Goal: Task Accomplishment & Management: Manage account settings

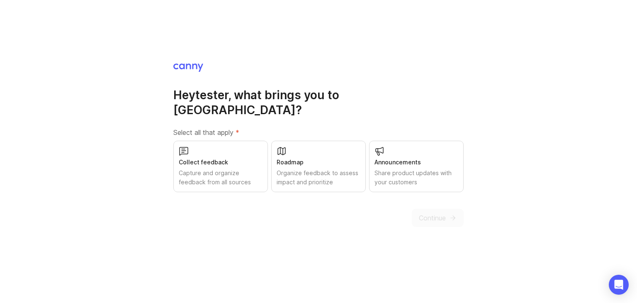
click at [267, 170] on div "Collect feedback Capture and organize feedback from all sources" at bounding box center [220, 166] width 95 height 51
click at [264, 170] on div "Collect feedback Capture and organize feedback from all sources" at bounding box center [220, 166] width 95 height 51
click at [263, 166] on div "Collect feedback Capture and organize feedback from all sources" at bounding box center [220, 166] width 95 height 51
drag, startPoint x: 239, startPoint y: 166, endPoint x: 254, endPoint y: 168, distance: 14.2
click at [240, 168] on div "Capture and organize feedback from all sources" at bounding box center [220, 177] width 85 height 18
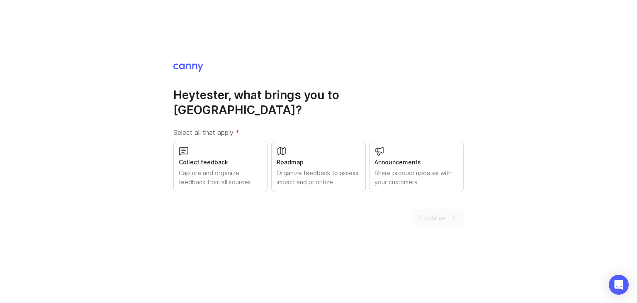
click at [233, 160] on div "Collect feedback Capture and organize feedback from all sources" at bounding box center [220, 166] width 95 height 51
click at [434, 213] on span "Continue" at bounding box center [432, 218] width 27 height 10
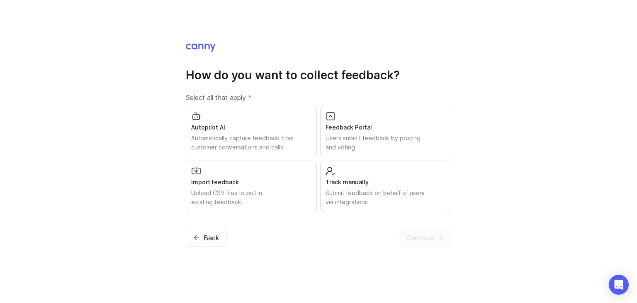
click at [353, 128] on div "Feedback Portal" at bounding box center [386, 127] width 120 height 9
click at [301, 134] on div "Automatically capture feedback from customer conversations and calls" at bounding box center [251, 143] width 120 height 18
click at [294, 161] on div "Import feedback Upload CSV files to pull in existing feedback" at bounding box center [251, 185] width 131 height 51
click at [322, 169] on div "Track manually Submit feedback on behalf of users via integrations" at bounding box center [385, 185] width 131 height 51
click at [342, 145] on div "Users submit feedback by posting and voting" at bounding box center [385, 143] width 121 height 18
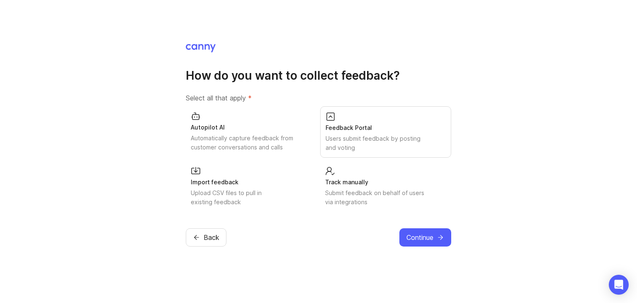
click at [344, 166] on div "Track manually Submit feedback on behalf of users via integrations" at bounding box center [385, 186] width 131 height 51
click at [308, 177] on div "Import feedback" at bounding box center [251, 181] width 121 height 9
click at [297, 158] on div "Autopilot AI Automatically capture feedback from customer conversations and cal…" at bounding box center [319, 159] width 266 height 106
click at [295, 147] on div "Automatically capture feedback from customer conversations and calls" at bounding box center [251, 142] width 121 height 18
click at [354, 191] on div "Submit feedback on behalf of users via integrations" at bounding box center [386, 197] width 120 height 18
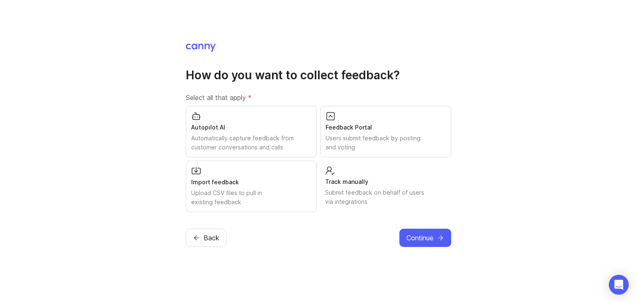
click at [385, 198] on div "Submit feedback on behalf of users via integrations" at bounding box center [385, 197] width 121 height 18
click at [305, 193] on div "Upload CSV files to pull in existing feedback" at bounding box center [251, 197] width 120 height 18
click at [397, 224] on div "How do you want to collect feedback? Select all that apply * Autopilot AI Autom…" at bounding box center [319, 145] width 266 height 204
click at [317, 198] on div "Autopilot AI Automatically capture feedback from customer conversations and cal…" at bounding box center [319, 159] width 266 height 106
click at [302, 195] on div "Upload CSV files to pull in existing feedback" at bounding box center [251, 197] width 121 height 18
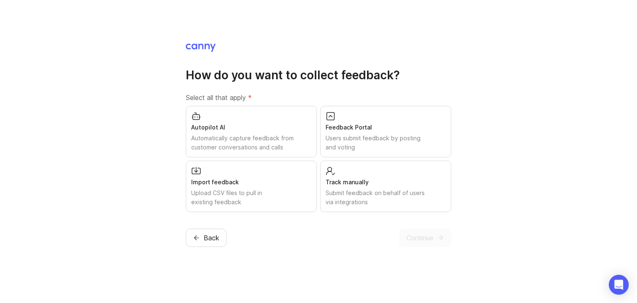
click at [352, 196] on div "Submit feedback on behalf of users via integrations" at bounding box center [386, 197] width 120 height 18
click at [417, 232] on button "Continue" at bounding box center [426, 238] width 52 height 18
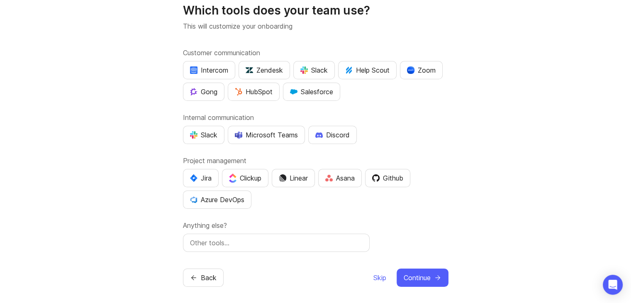
scroll to position [32, 0]
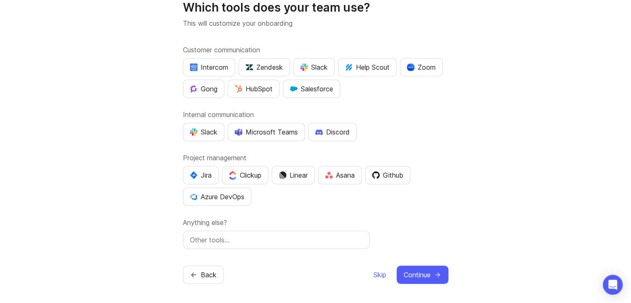
click at [241, 232] on div at bounding box center [276, 240] width 187 height 18
click at [222, 235] on input "text" at bounding box center [276, 240] width 173 height 10
click at [221, 235] on input "text" at bounding box center [276, 240] width 173 height 10
click at [220, 236] on input "text" at bounding box center [276, 240] width 173 height 10
click at [379, 272] on span "Skip" at bounding box center [380, 275] width 13 height 10
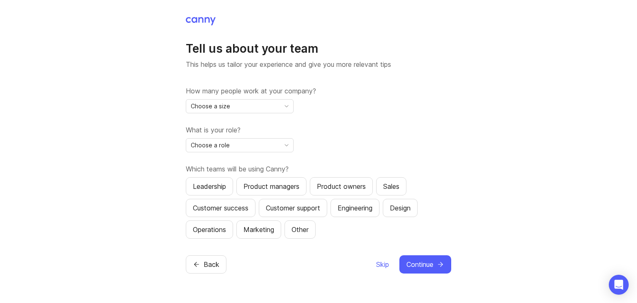
click at [381, 266] on span "Skip" at bounding box center [382, 264] width 13 height 10
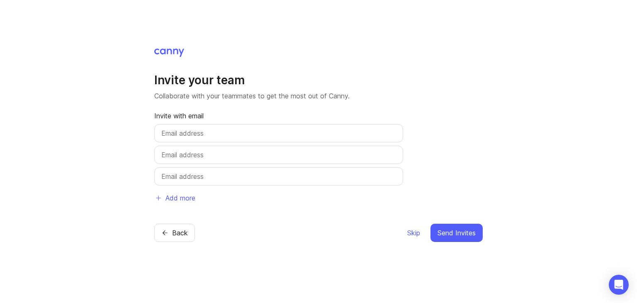
click at [410, 234] on span "Skip" at bounding box center [414, 233] width 13 height 10
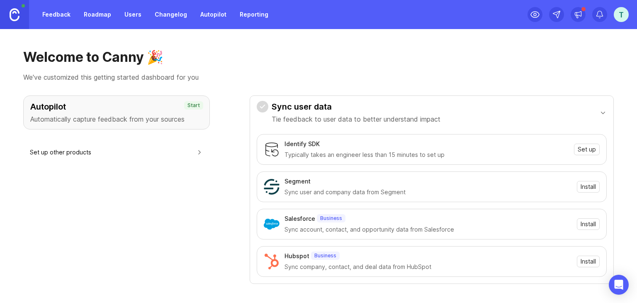
click at [132, 14] on link "Users" at bounding box center [133, 14] width 27 height 15
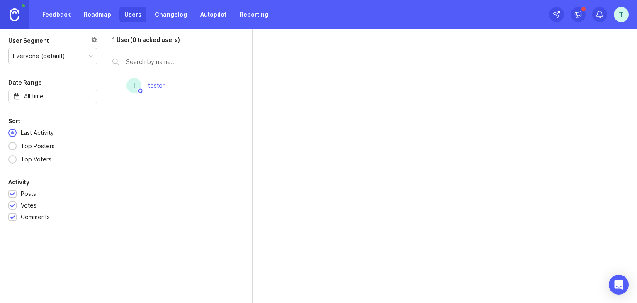
click at [164, 12] on link "Changelog" at bounding box center [171, 14] width 42 height 15
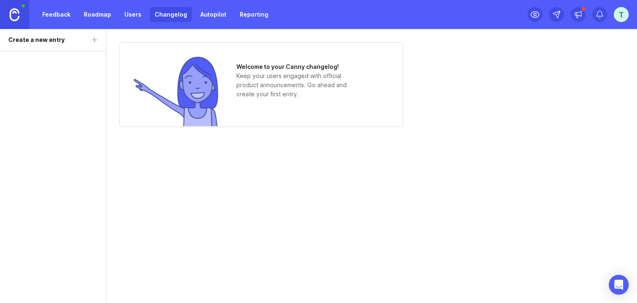
click at [195, 19] on link "Autopilot" at bounding box center [213, 14] width 36 height 15
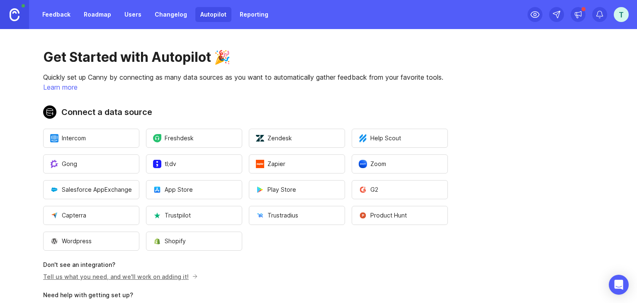
click at [235, 17] on link "Reporting" at bounding box center [254, 14] width 39 height 15
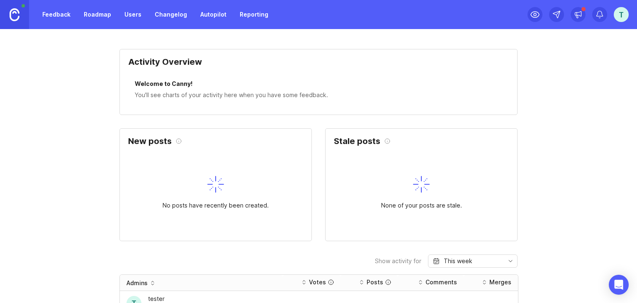
click at [615, 13] on div "t" at bounding box center [621, 14] width 15 height 15
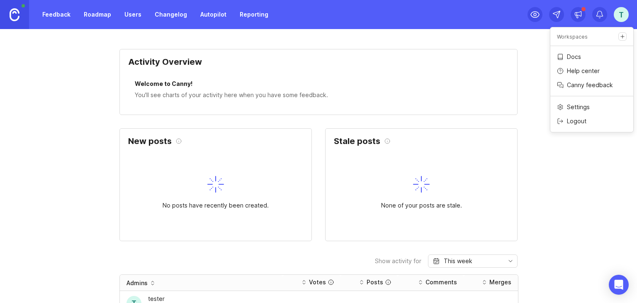
click at [577, 87] on p "Canny feedback" at bounding box center [590, 85] width 46 height 8
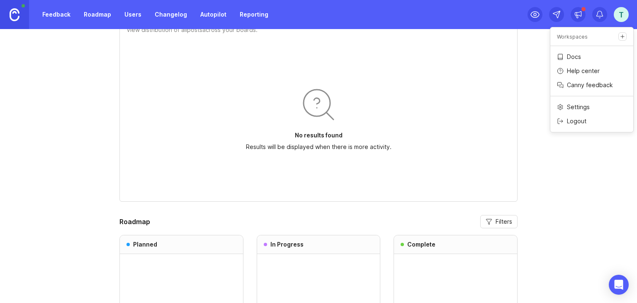
scroll to position [208, 0]
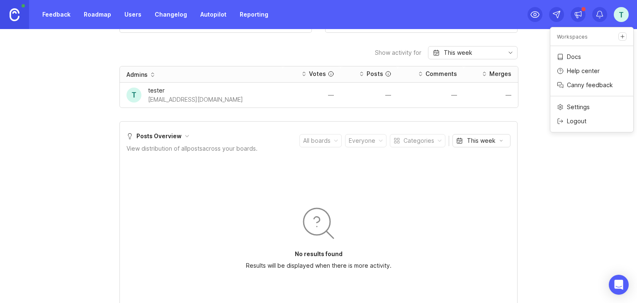
click at [501, 96] on div "—" at bounding box center [491, 95] width 41 height 6
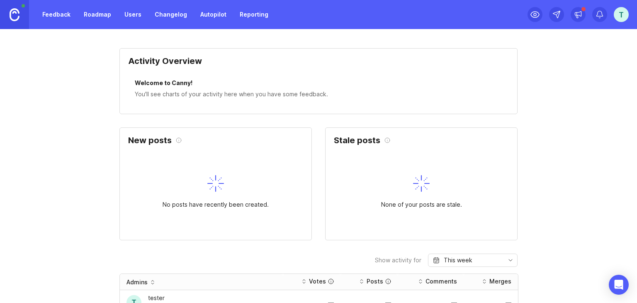
scroll to position [0, 0]
click at [217, 18] on link "Autopilot" at bounding box center [213, 14] width 36 height 15
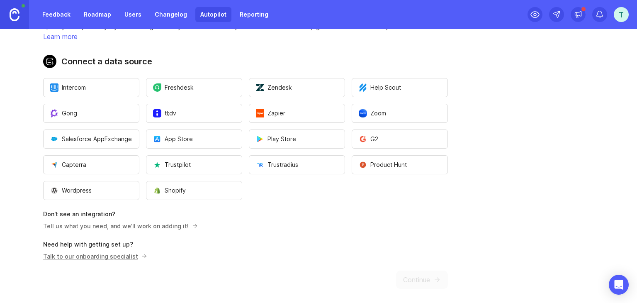
scroll to position [55, 0]
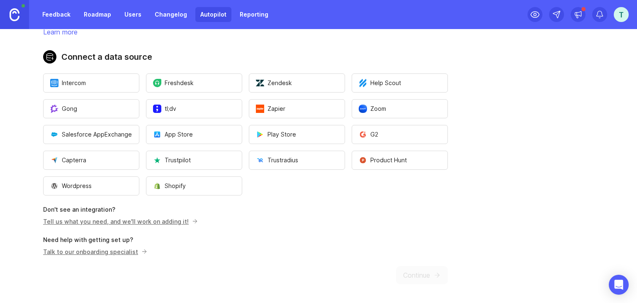
click at [175, 19] on link "Changelog" at bounding box center [171, 14] width 42 height 15
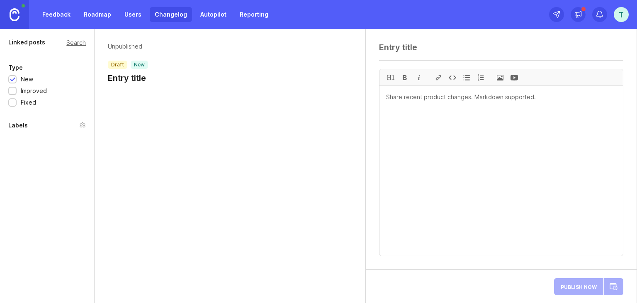
click at [136, 15] on link "Users" at bounding box center [133, 14] width 27 height 15
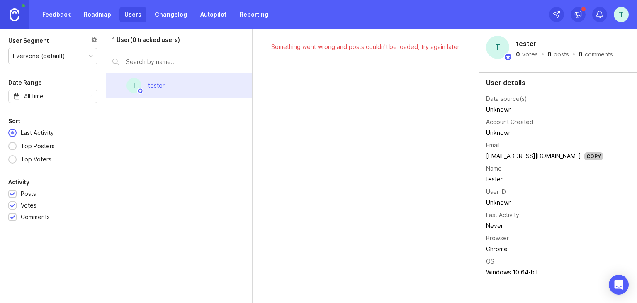
click at [203, 17] on link "Autopilot" at bounding box center [213, 14] width 36 height 15
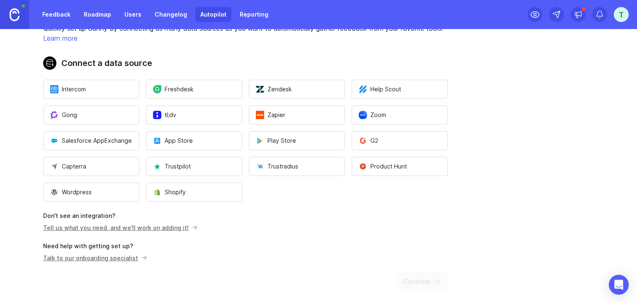
scroll to position [55, 0]
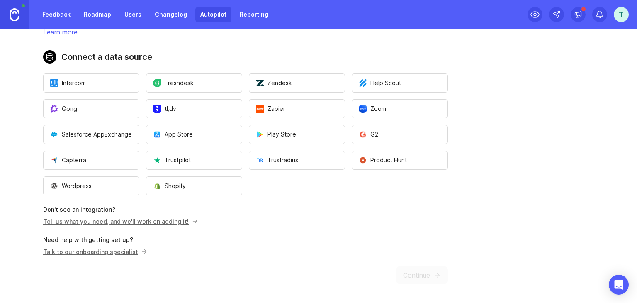
click at [160, 11] on link "Changelog" at bounding box center [171, 14] width 42 height 15
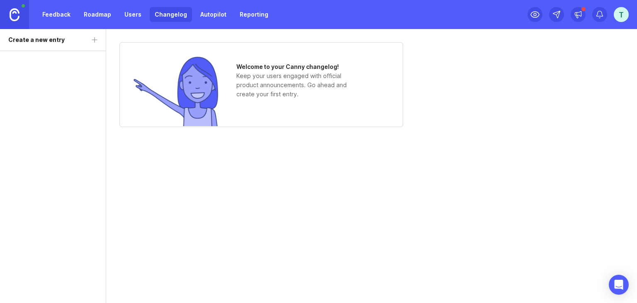
click at [131, 9] on link "Users" at bounding box center [133, 14] width 27 height 15
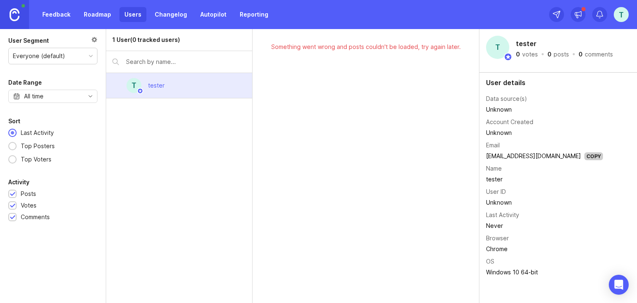
click at [96, 40] on div at bounding box center [94, 40] width 6 height 9
click at [87, 15] on link "Roadmap" at bounding box center [97, 14] width 37 height 15
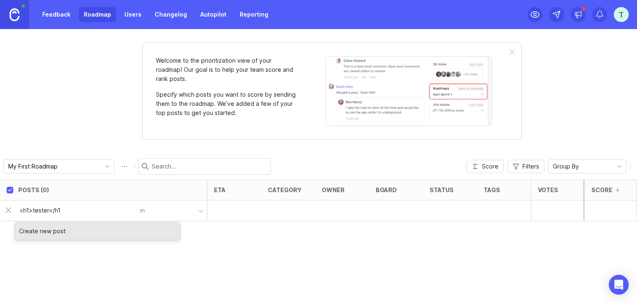
type input "<h1>tester</h1>"
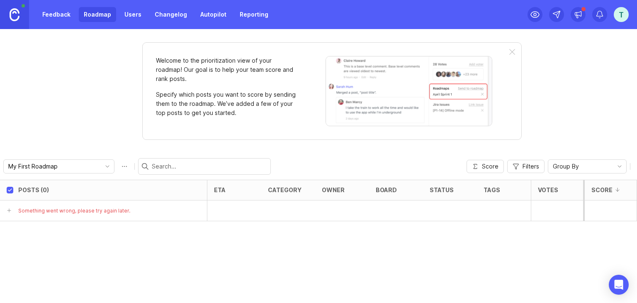
click at [51, 12] on link "Feedback" at bounding box center [56, 14] width 38 height 15
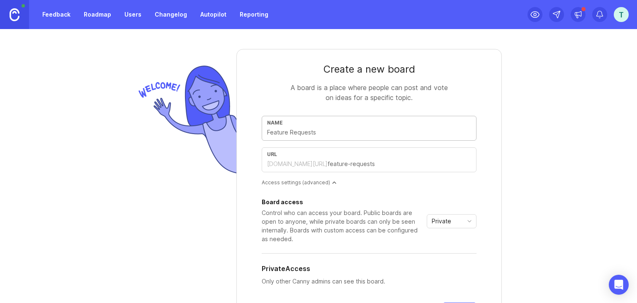
type input "t"
type input "te"
type input "tes"
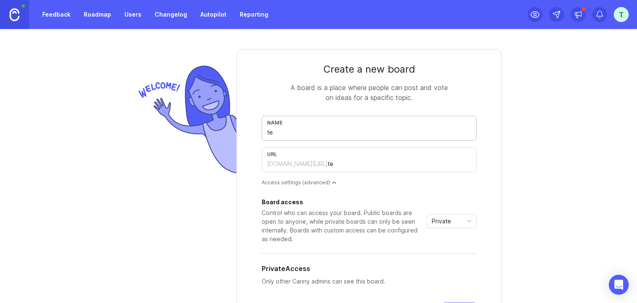
type input "tes"
type input "test"
type input "teste"
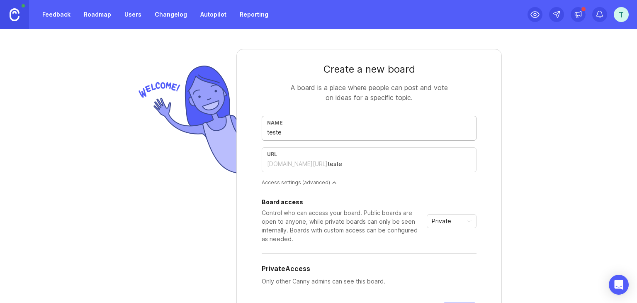
type input "tester"
type input "teste"
type input "test"
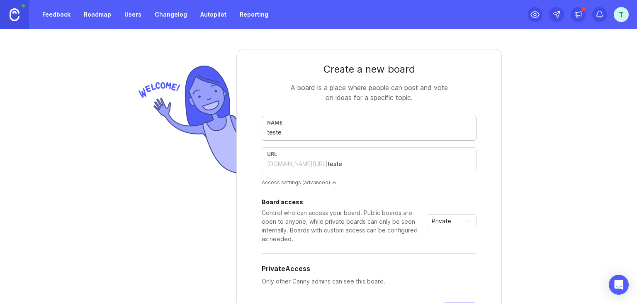
type input "test"
type input "tes"
type input "te"
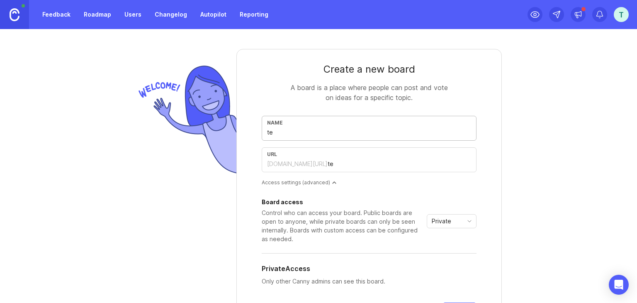
type input "t"
type input "h"
type input "hu"
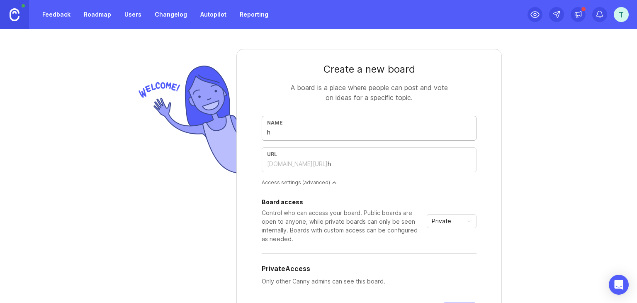
type input "hu"
type input "hun"
type input "[PERSON_NAME]"
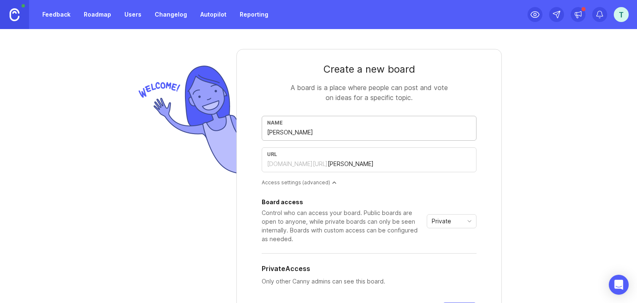
type input "hunti"
type input "huntin"
type input "hunting"
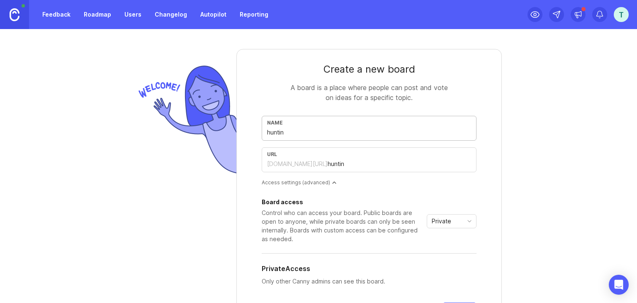
type input "hunting"
type input "huntin"
type input "hunti"
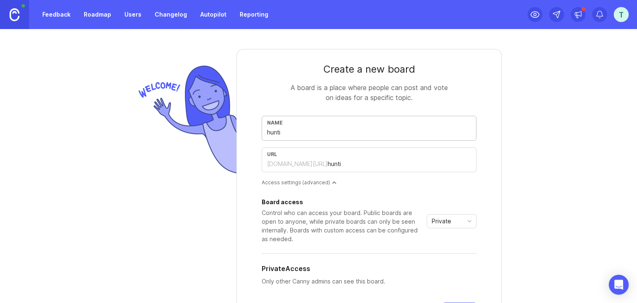
type input "[PERSON_NAME]"
type input "hun"
type input "hu"
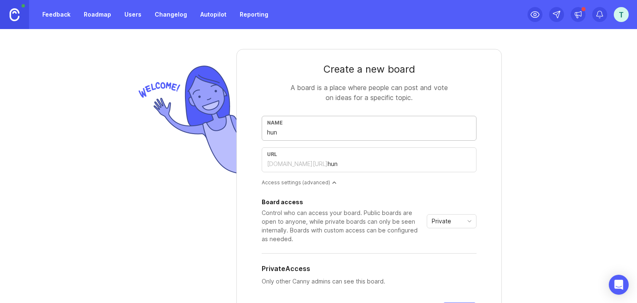
type input "hu"
type input "h"
type input "p"
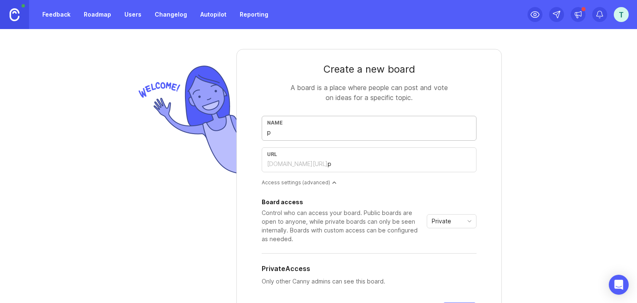
type input "pe"
type input "p"
type input "t"
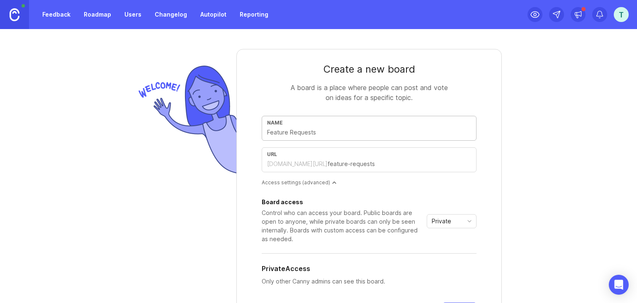
type input "t"
type input "te"
type input "tes"
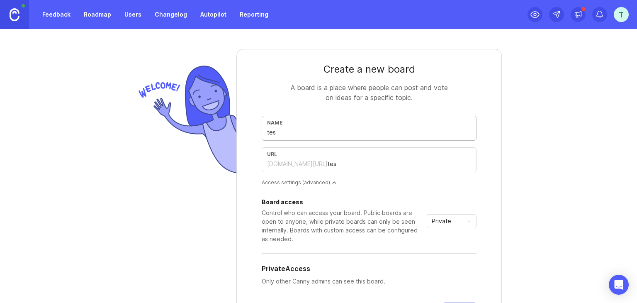
type input "test"
type input "testt"
type input "testti"
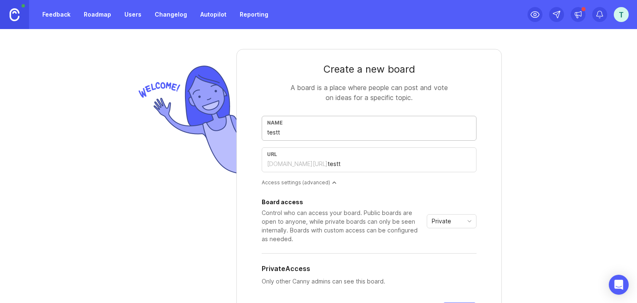
type input "testti"
type input "testtin"
type input "testting"
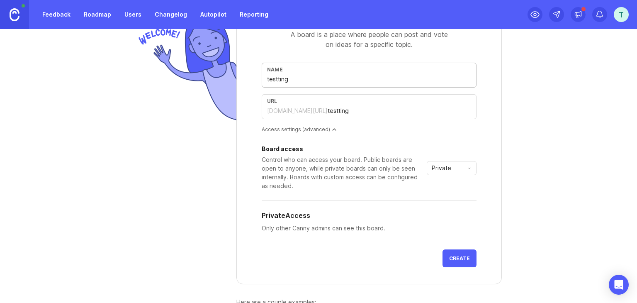
scroll to position [55, 0]
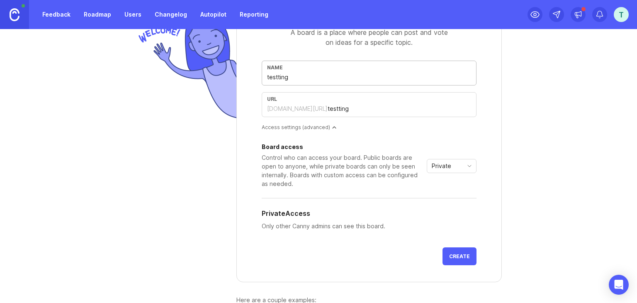
type input "testting"
click at [371, 231] on div "Board access Control who can access your board. Public boards are open to anyon…" at bounding box center [369, 192] width 215 height 97
click at [457, 253] on span "Create" at bounding box center [459, 256] width 21 height 6
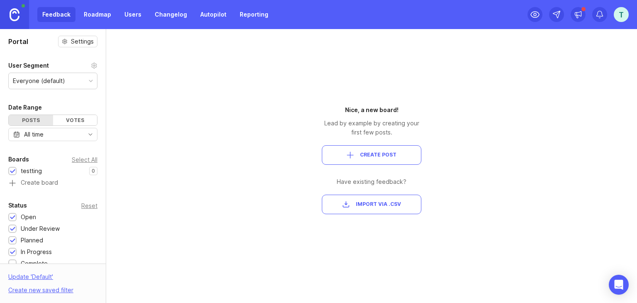
click at [61, 78] on div "Everyone (default)" at bounding box center [39, 80] width 52 height 9
drag, startPoint x: 59, startPoint y: 78, endPoint x: 62, endPoint y: 67, distance: 11.2
click at [59, 76] on div "Everyone (default)" at bounding box center [39, 80] width 52 height 9
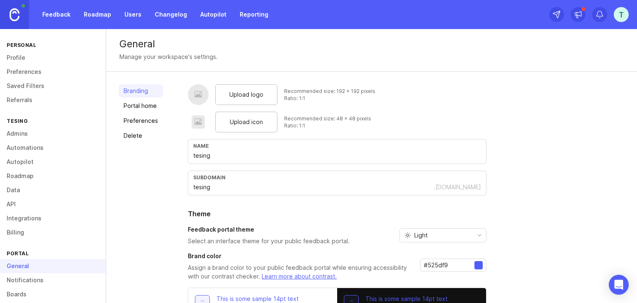
click at [155, 105] on link "Portal home" at bounding box center [141, 105] width 44 height 13
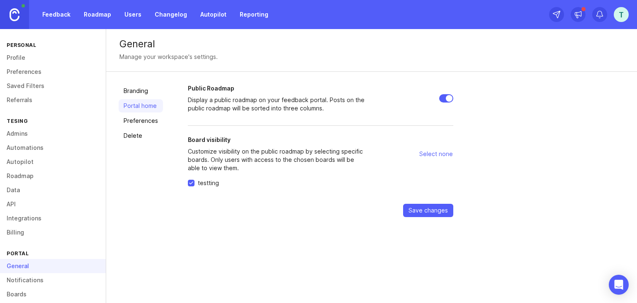
click at [154, 127] on link "Preferences" at bounding box center [141, 120] width 44 height 13
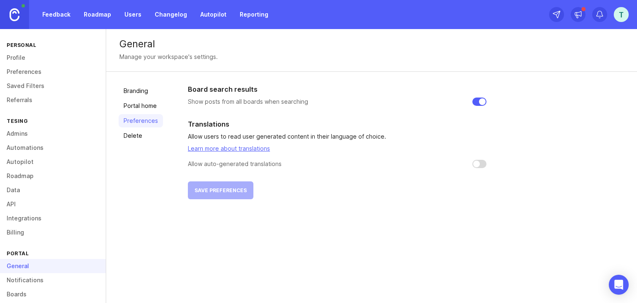
click at [148, 131] on link "Delete" at bounding box center [141, 135] width 44 height 13
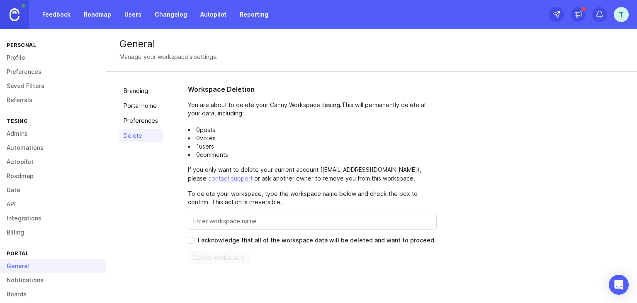
click at [253, 175] on link "contact support" at bounding box center [230, 178] width 44 height 7
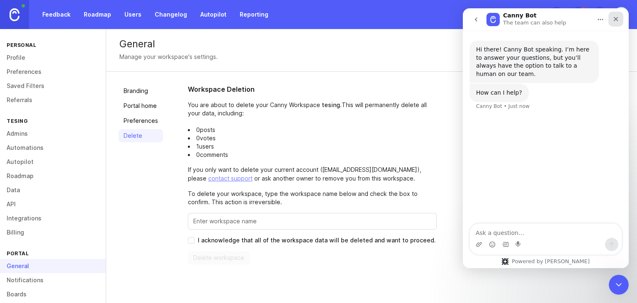
click at [616, 24] on div "Close" at bounding box center [616, 19] width 15 height 15
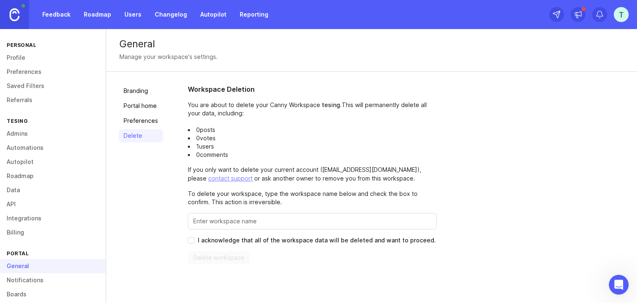
click at [142, 125] on link "Preferences" at bounding box center [141, 120] width 44 height 13
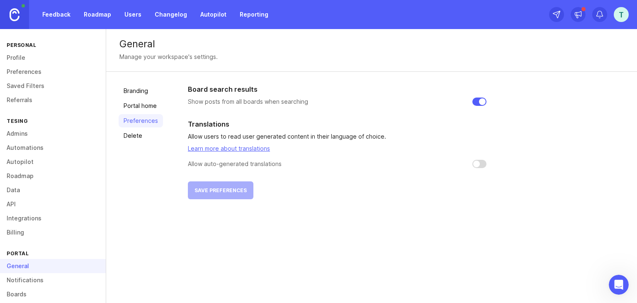
click at [17, 234] on link "Billing" at bounding box center [53, 232] width 106 height 14
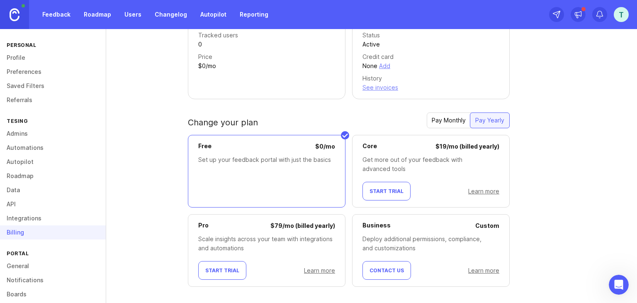
scroll to position [105, 0]
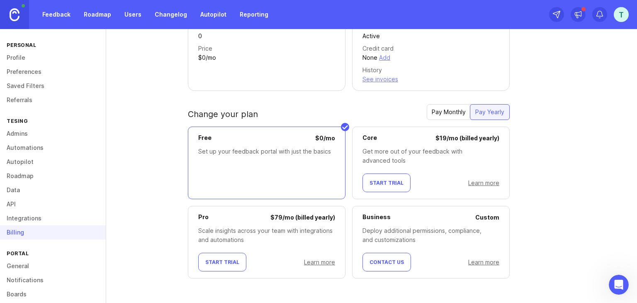
drag, startPoint x: 48, startPoint y: 213, endPoint x: 48, endPoint y: 218, distance: 5.0
click at [48, 214] on link "Integrations" at bounding box center [53, 218] width 106 height 14
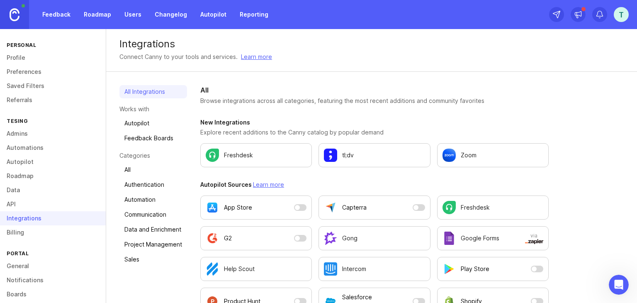
click at [140, 128] on link "Autopilot" at bounding box center [154, 123] width 68 height 13
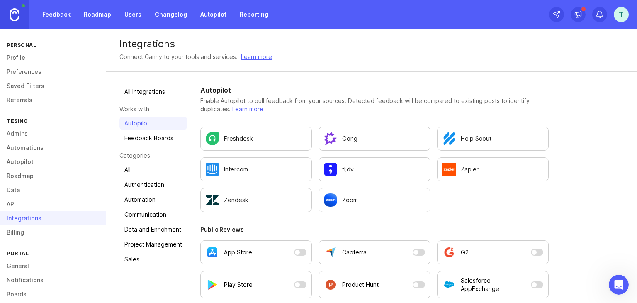
click at [142, 135] on link "Feedback Boards" at bounding box center [154, 138] width 68 height 13
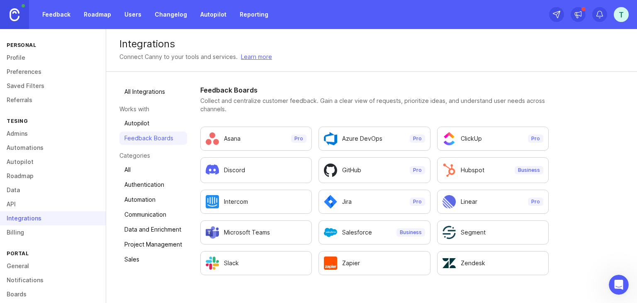
click at [140, 166] on link "All" at bounding box center [154, 169] width 68 height 13
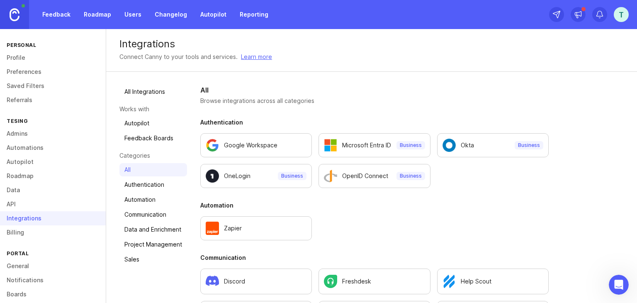
click at [158, 181] on link "Authentication" at bounding box center [154, 184] width 68 height 13
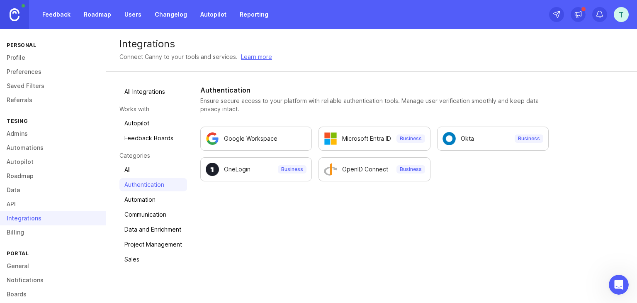
click at [145, 193] on link "Automation" at bounding box center [154, 199] width 68 height 13
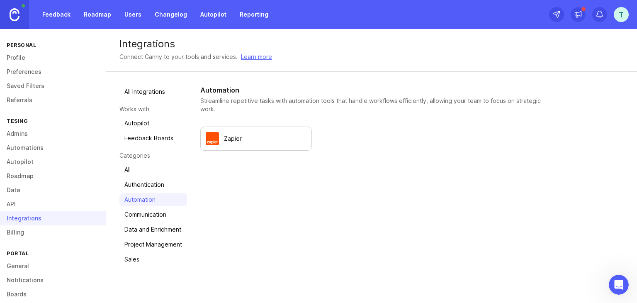
click at [139, 207] on ul "All Integrations Works with Autopilot Feedback Boards Categories All Authentica…" at bounding box center [154, 175] width 68 height 181
click at [139, 211] on link "Communication" at bounding box center [154, 214] width 68 height 13
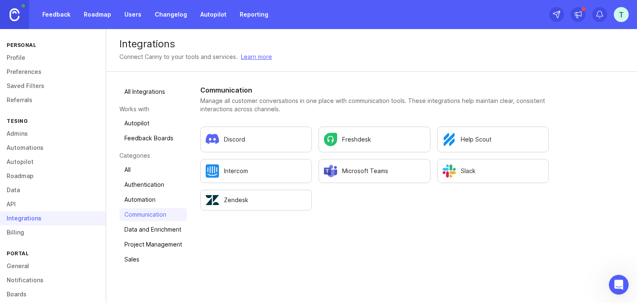
click at [143, 225] on link "Data and Enrichment" at bounding box center [154, 229] width 68 height 13
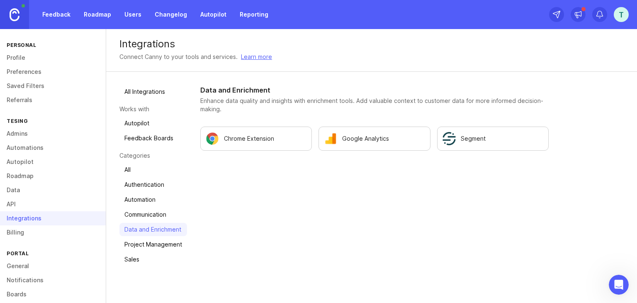
click at [145, 233] on link "Data and Enrichment" at bounding box center [154, 229] width 68 height 13
click at [132, 254] on link "Sales" at bounding box center [154, 259] width 68 height 13
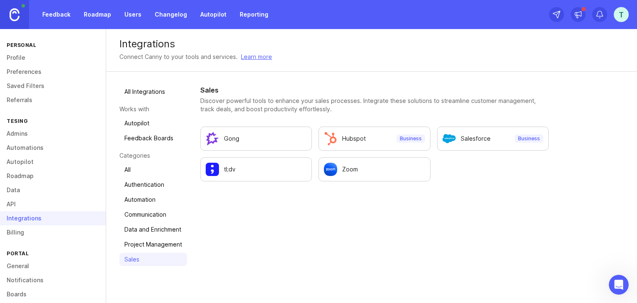
click at [42, 208] on link "API" at bounding box center [53, 204] width 106 height 14
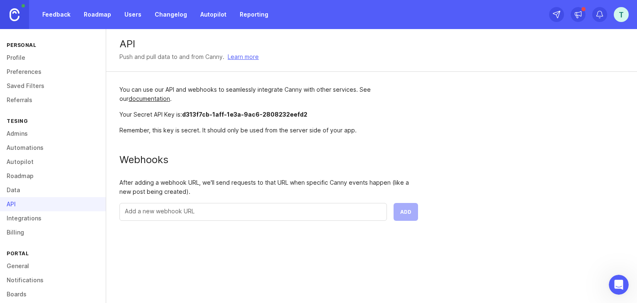
click at [40, 198] on div "API" at bounding box center [53, 204] width 106 height 14
click at [41, 197] on div "API" at bounding box center [53, 204] width 106 height 14
click at [34, 186] on link "Data" at bounding box center [53, 190] width 106 height 14
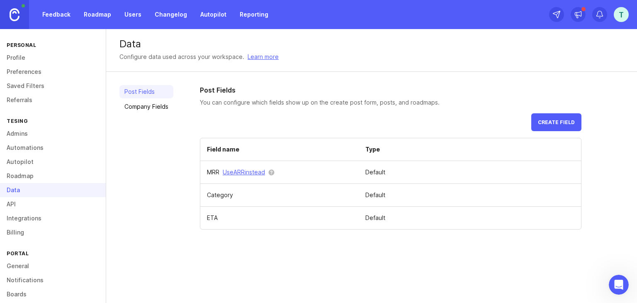
click at [169, 108] on link "Company Fields" at bounding box center [147, 106] width 54 height 13
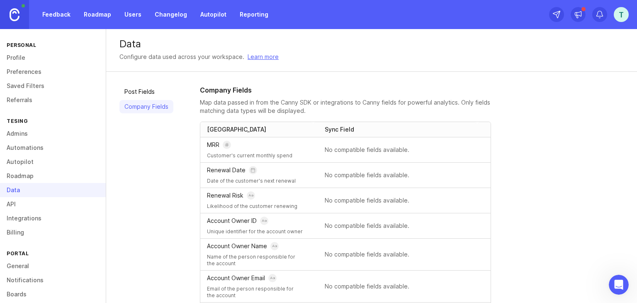
click at [160, 95] on link "Post Fields" at bounding box center [147, 91] width 54 height 13
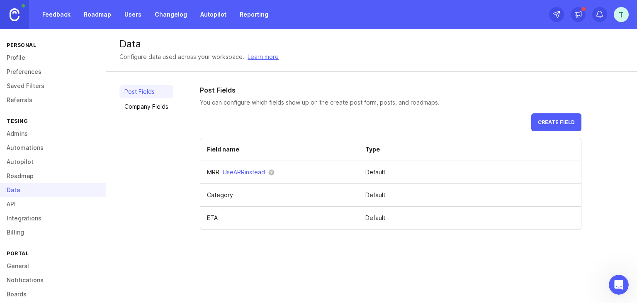
click at [34, 173] on link "Roadmap" at bounding box center [53, 176] width 106 height 14
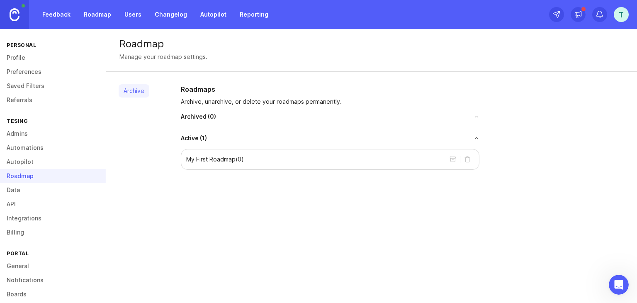
click at [217, 158] on p "My First Roadmap ( 0 )" at bounding box center [215, 159] width 58 height 8
click at [42, 159] on link "Autopilot" at bounding box center [53, 162] width 106 height 14
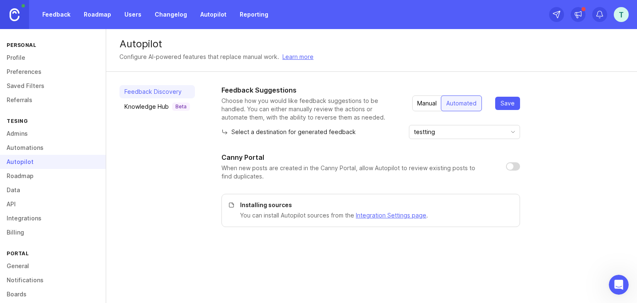
click at [155, 112] on link "Knowledge Hub Beta" at bounding box center [158, 106] width 76 height 13
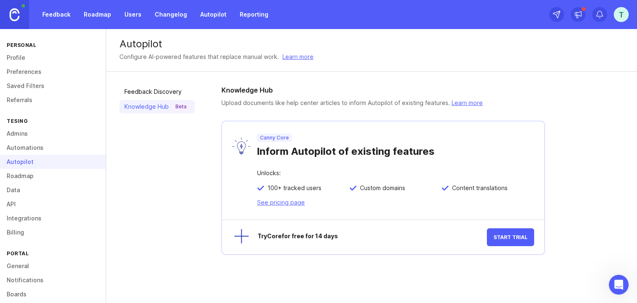
click at [41, 151] on link "Automations" at bounding box center [53, 148] width 106 height 14
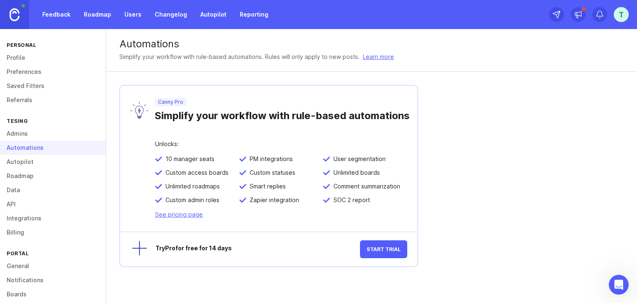
click at [32, 135] on link "Admins" at bounding box center [53, 134] width 106 height 14
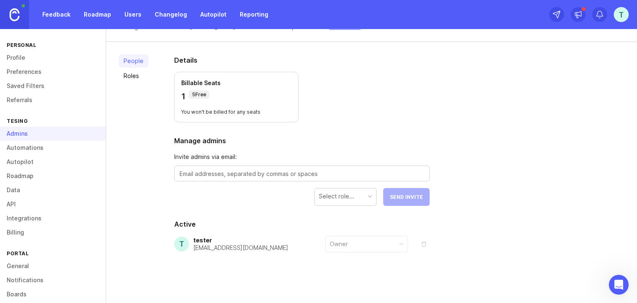
scroll to position [32, 0]
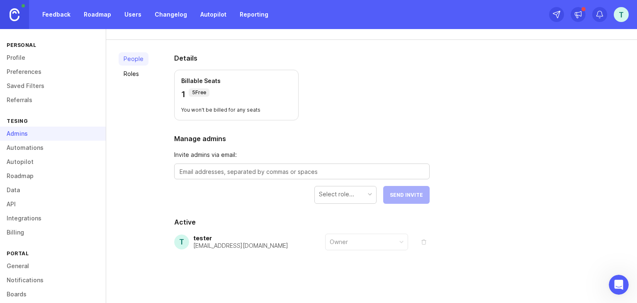
drag, startPoint x: 189, startPoint y: 93, endPoint x: 227, endPoint y: 91, distance: 38.6
click at [227, 91] on div "1 5 Free" at bounding box center [236, 94] width 110 height 12
click at [237, 97] on div "1 5 Free" at bounding box center [236, 94] width 110 height 12
click at [333, 188] on div "Select role..." at bounding box center [345, 194] width 61 height 16
click at [335, 188] on div "Select role..." at bounding box center [345, 194] width 61 height 16
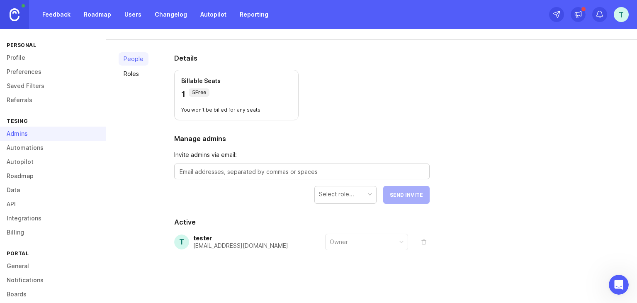
click at [227, 169] on textarea at bounding box center [302, 171] width 245 height 9
click at [42, 105] on link "Referrals" at bounding box center [53, 100] width 106 height 14
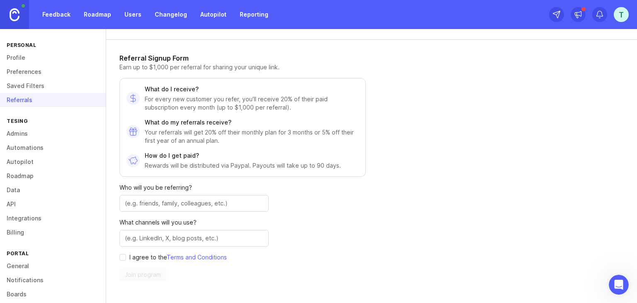
click at [41, 88] on link "Saved Filters" at bounding box center [53, 86] width 106 height 14
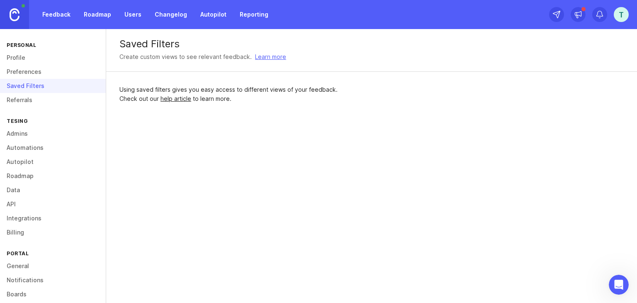
click at [43, 80] on div "Saved Filters" at bounding box center [53, 86] width 106 height 14
click at [45, 76] on link "Preferences" at bounding box center [53, 72] width 106 height 14
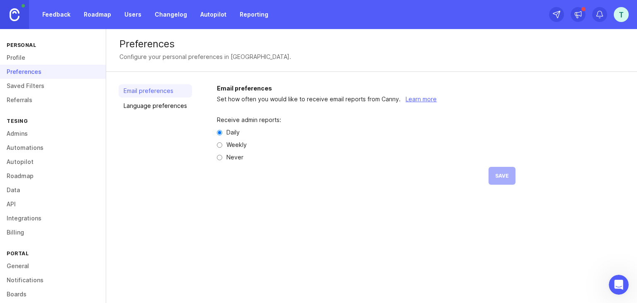
click at [46, 65] on div "Preferences" at bounding box center [53, 72] width 106 height 14
click at [39, 59] on link "Profile" at bounding box center [53, 58] width 106 height 14
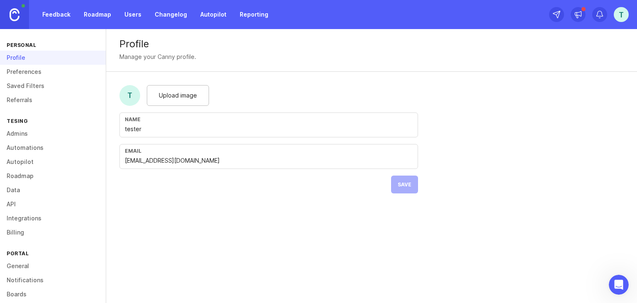
drag, startPoint x: 136, startPoint y: 196, endPoint x: 123, endPoint y: 207, distance: 16.8
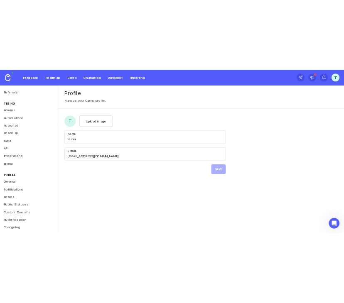
scroll to position [65, 0]
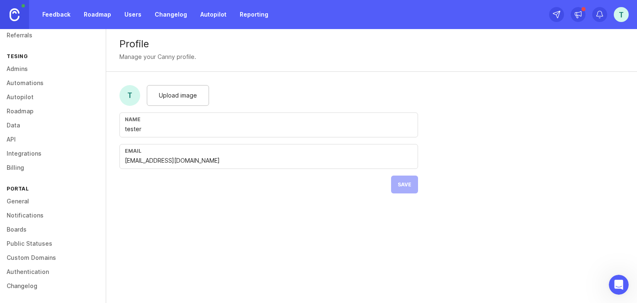
click at [157, 133] on input "tester" at bounding box center [269, 129] width 288 height 9
type input "tester hunter"
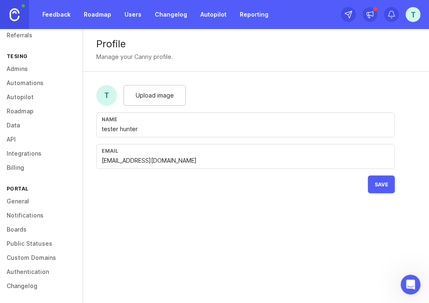
click at [388, 179] on button "Save" at bounding box center [381, 185] width 27 height 18
